Goal: Use online tool/utility: Utilize a website feature to perform a specific function

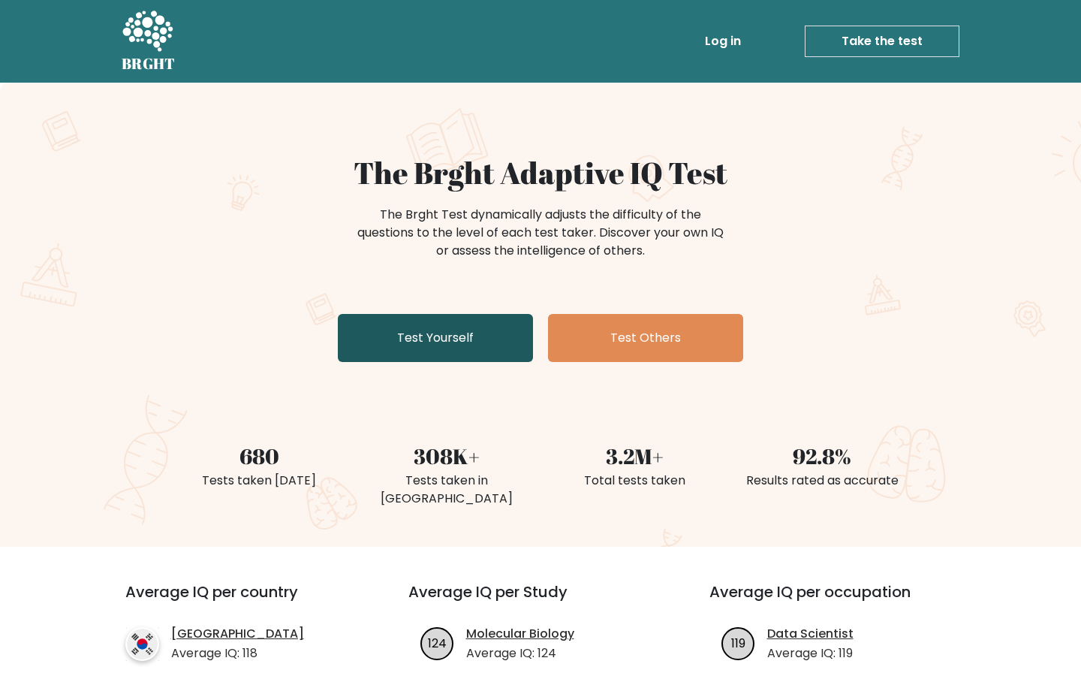
click at [393, 352] on link "Test Yourself" at bounding box center [435, 338] width 195 height 48
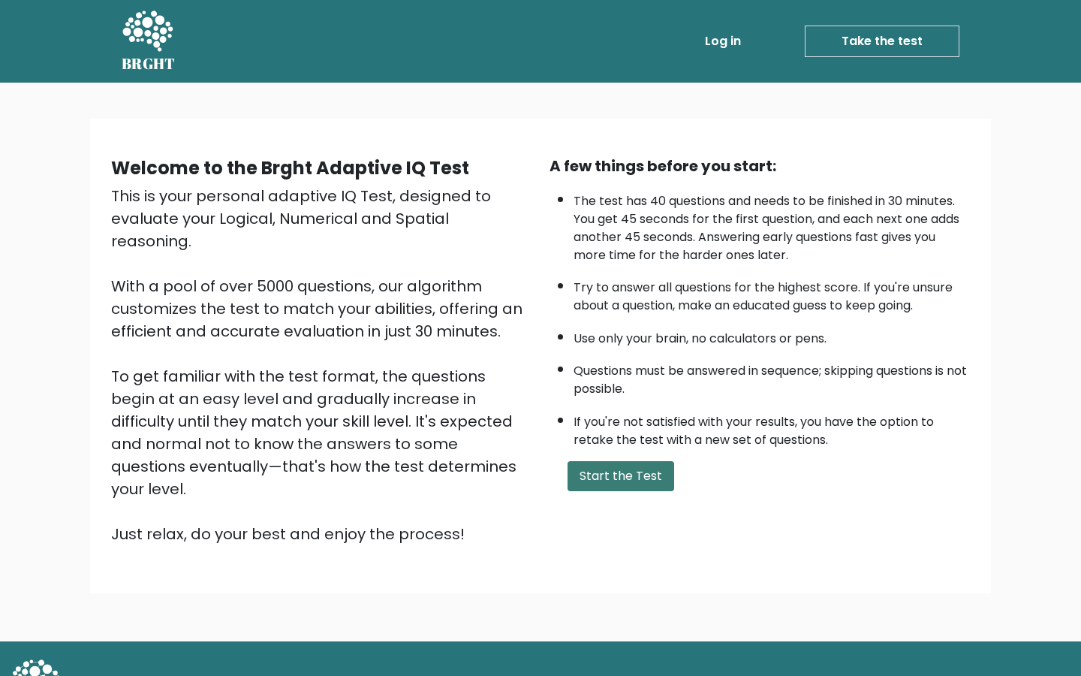
click at [623, 476] on button "Start the Test" at bounding box center [621, 476] width 107 height 30
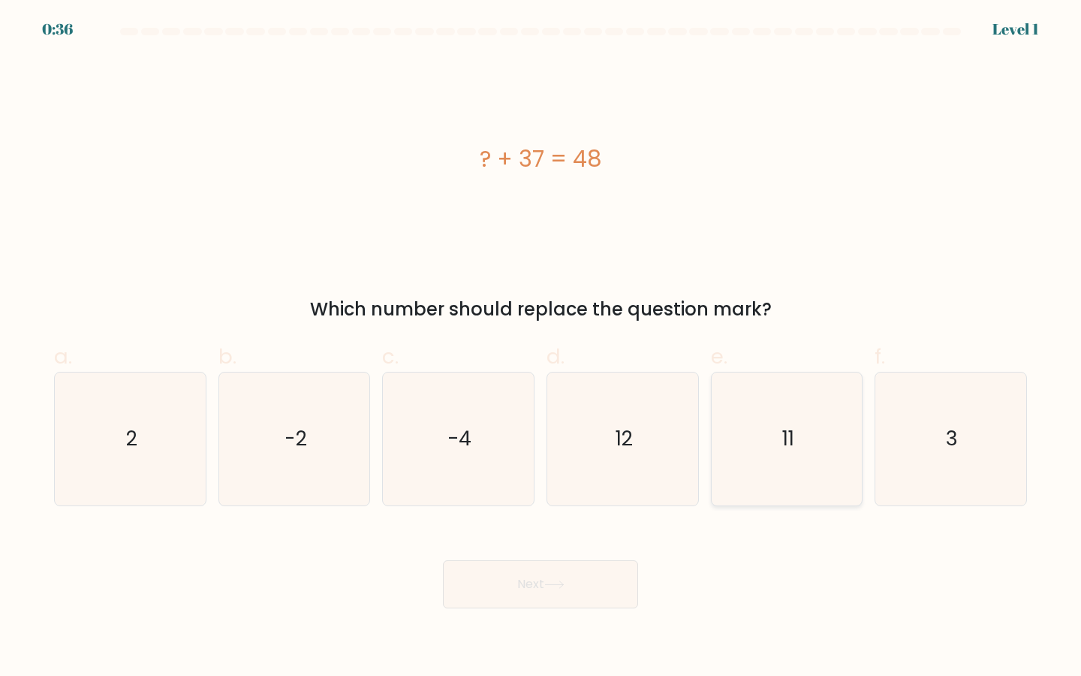
click at [773, 465] on icon "11" at bounding box center [787, 438] width 133 height 133
click at [541, 348] on input "e. 11" at bounding box center [541, 343] width 1 height 10
radio input "true"
click at [620, 575] on button "Next" at bounding box center [540, 584] width 195 height 48
